Goal: Task Accomplishment & Management: Use online tool/utility

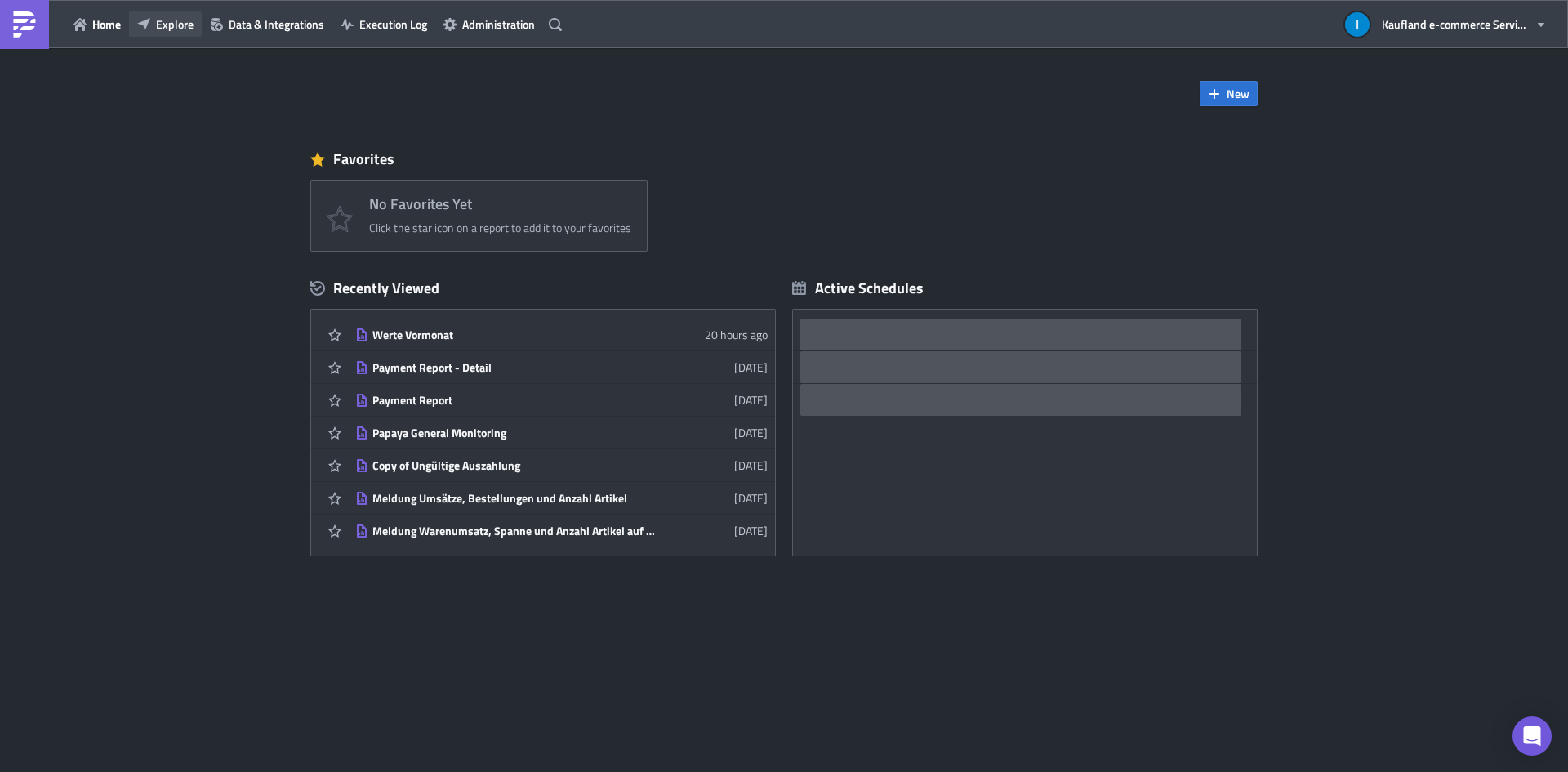
click at [169, 22] on span "Explore" at bounding box center [174, 24] width 37 height 17
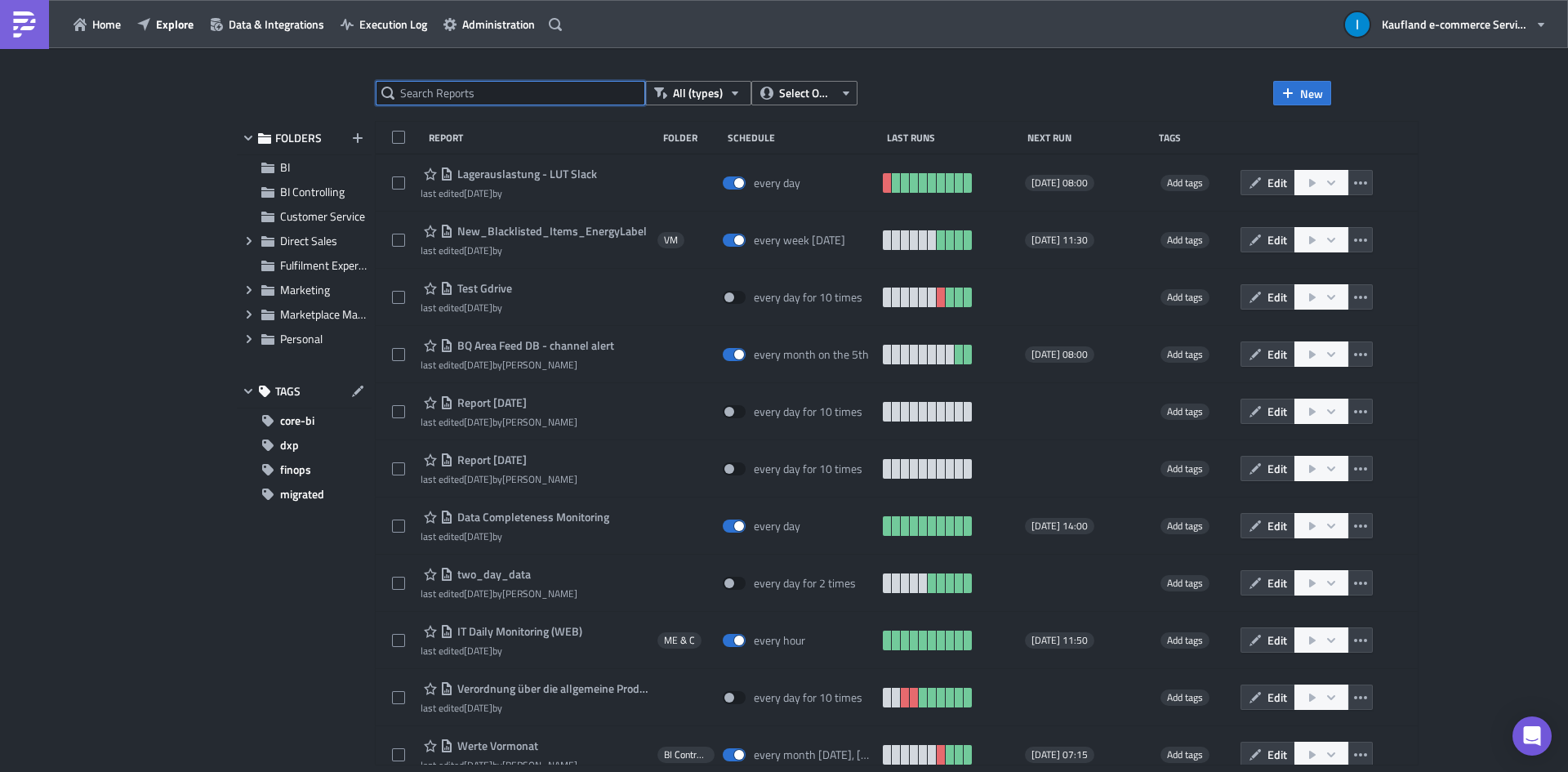
click at [502, 97] on input "text" at bounding box center [510, 93] width 269 height 24
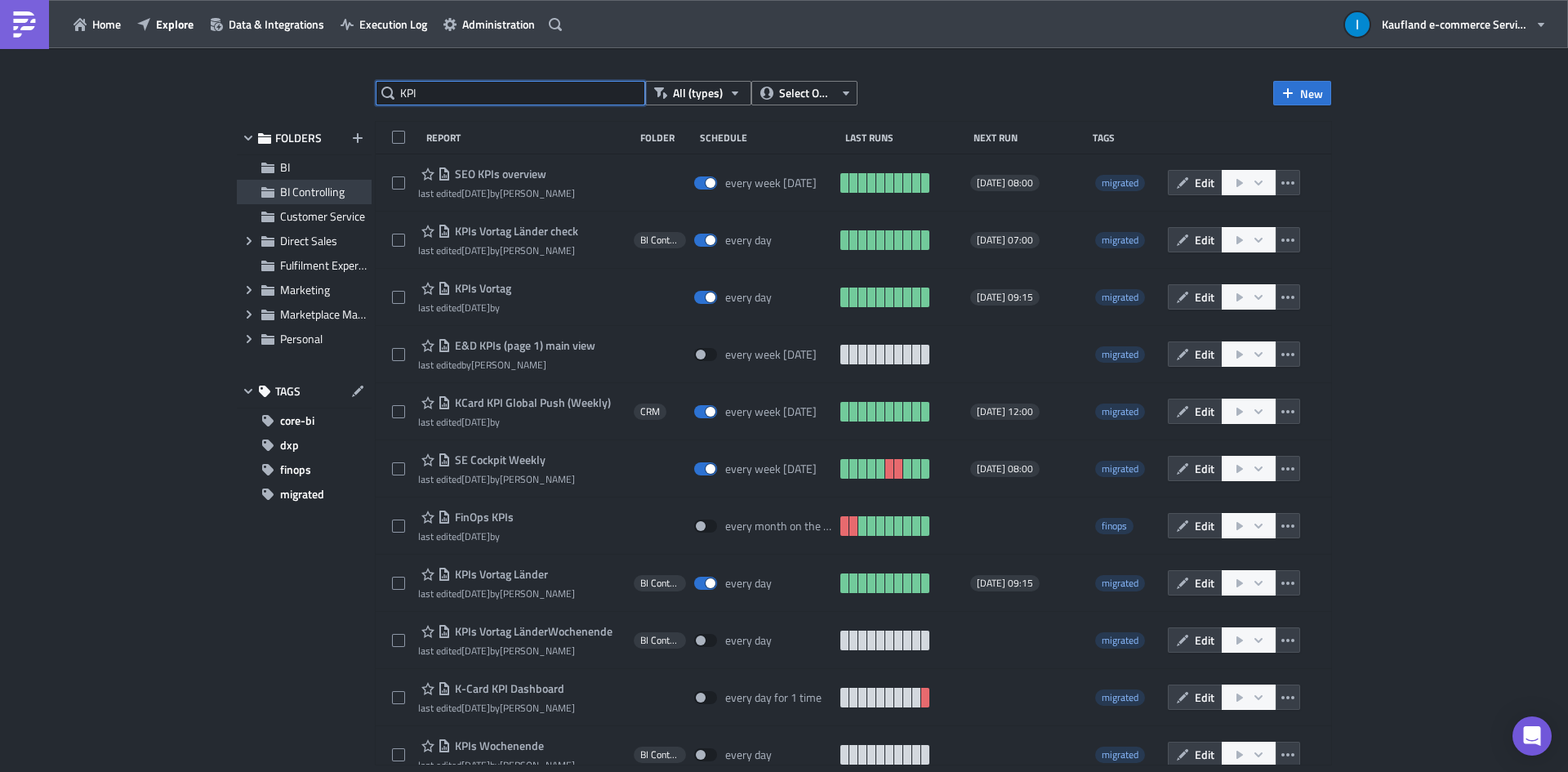
type input "KPI"
click at [291, 196] on span "BI Controlling" at bounding box center [312, 191] width 64 height 17
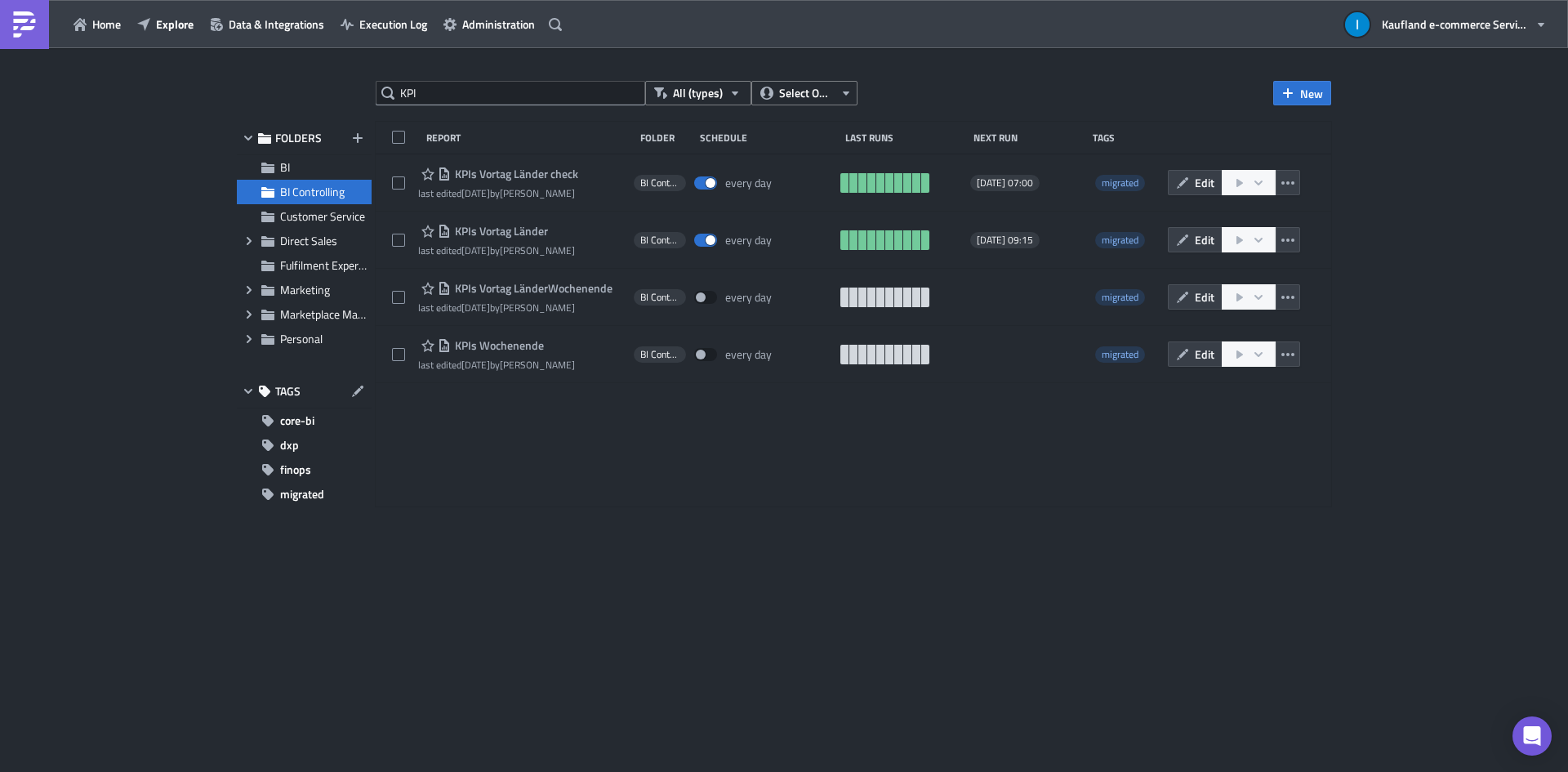
click at [304, 188] on span "BI Controlling" at bounding box center [312, 191] width 64 height 17
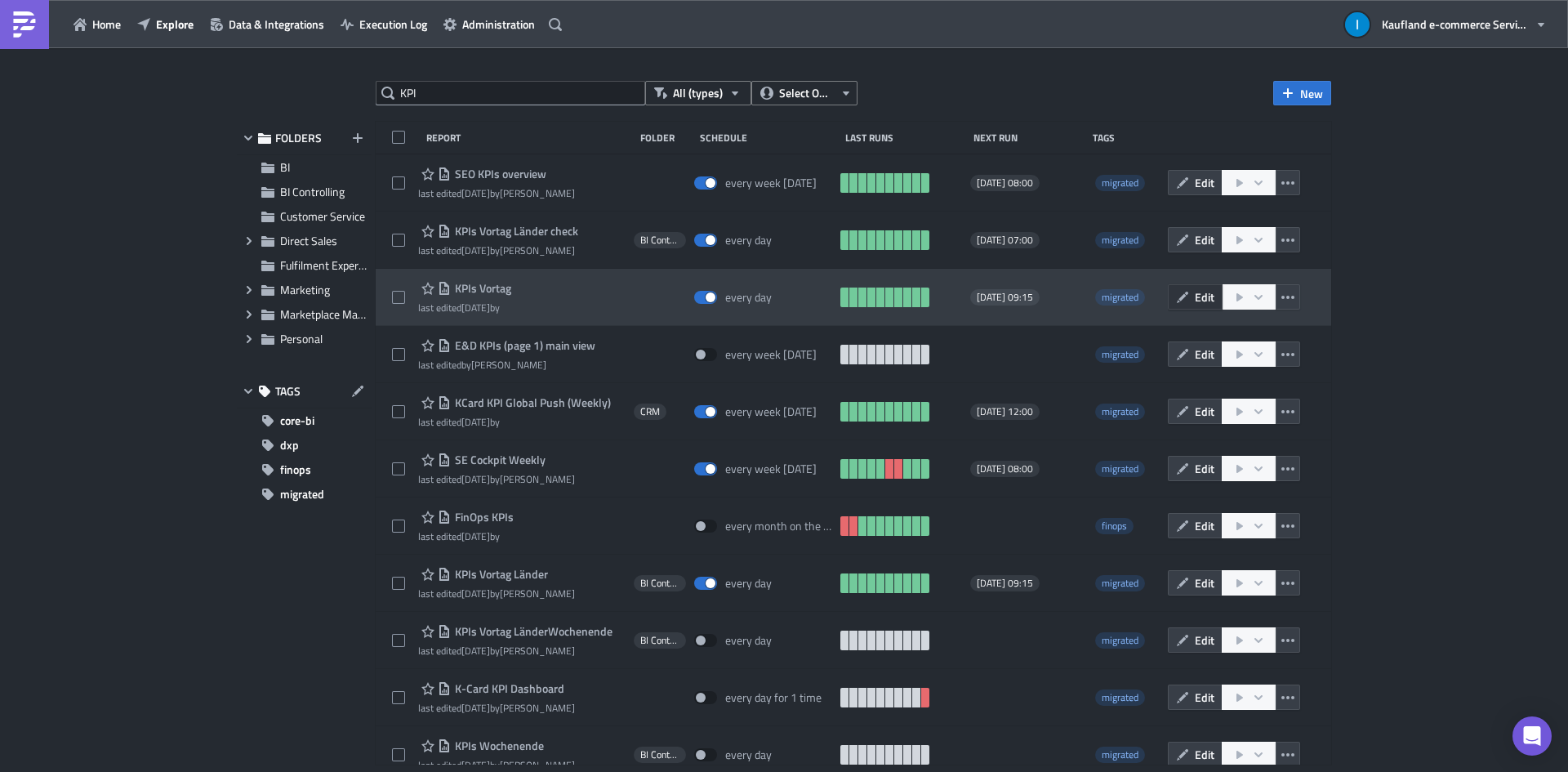
click at [1195, 293] on span "Edit" at bounding box center [1205, 297] width 20 height 17
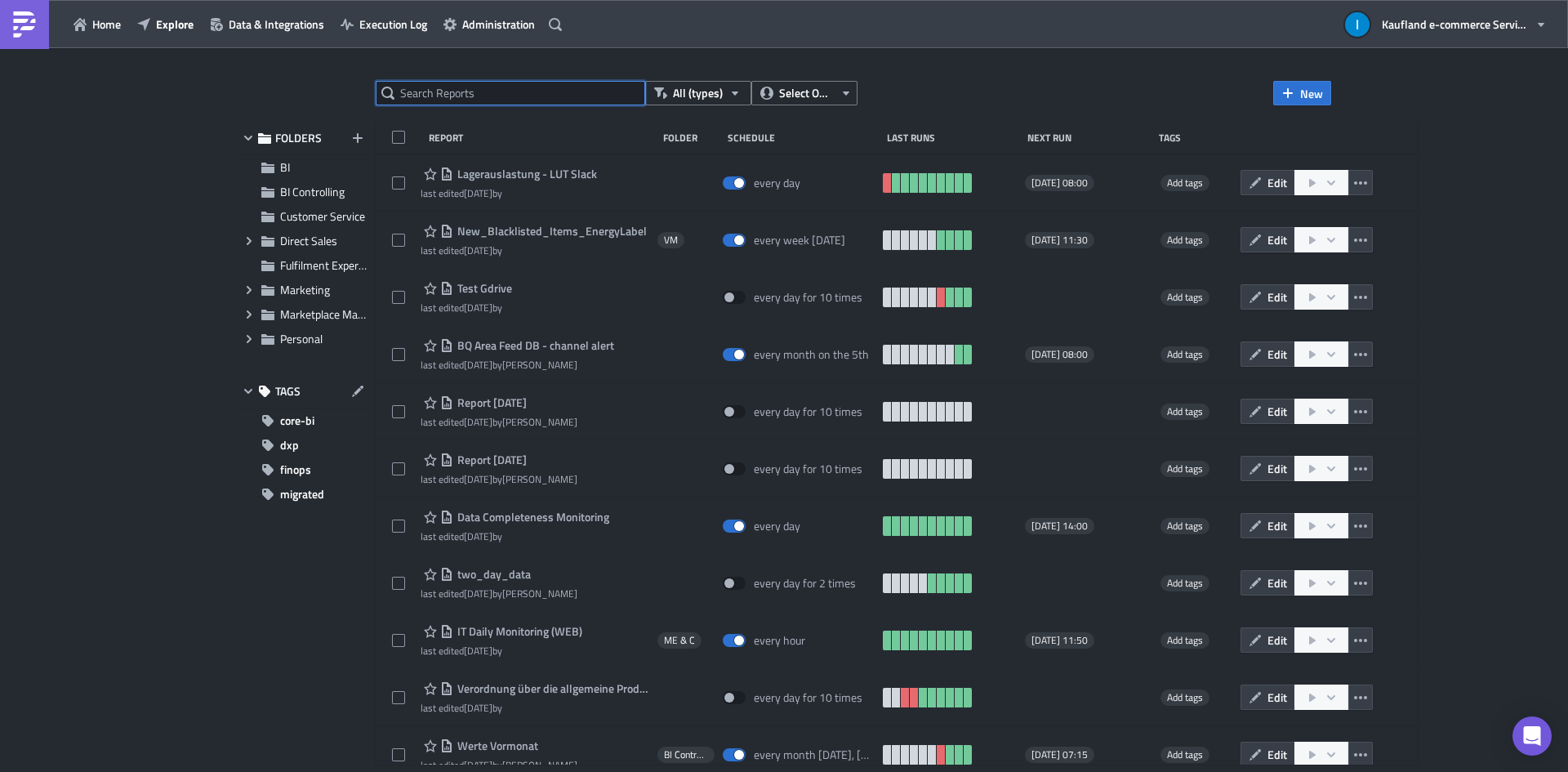
click at [452, 85] on input "text" at bounding box center [510, 93] width 269 height 24
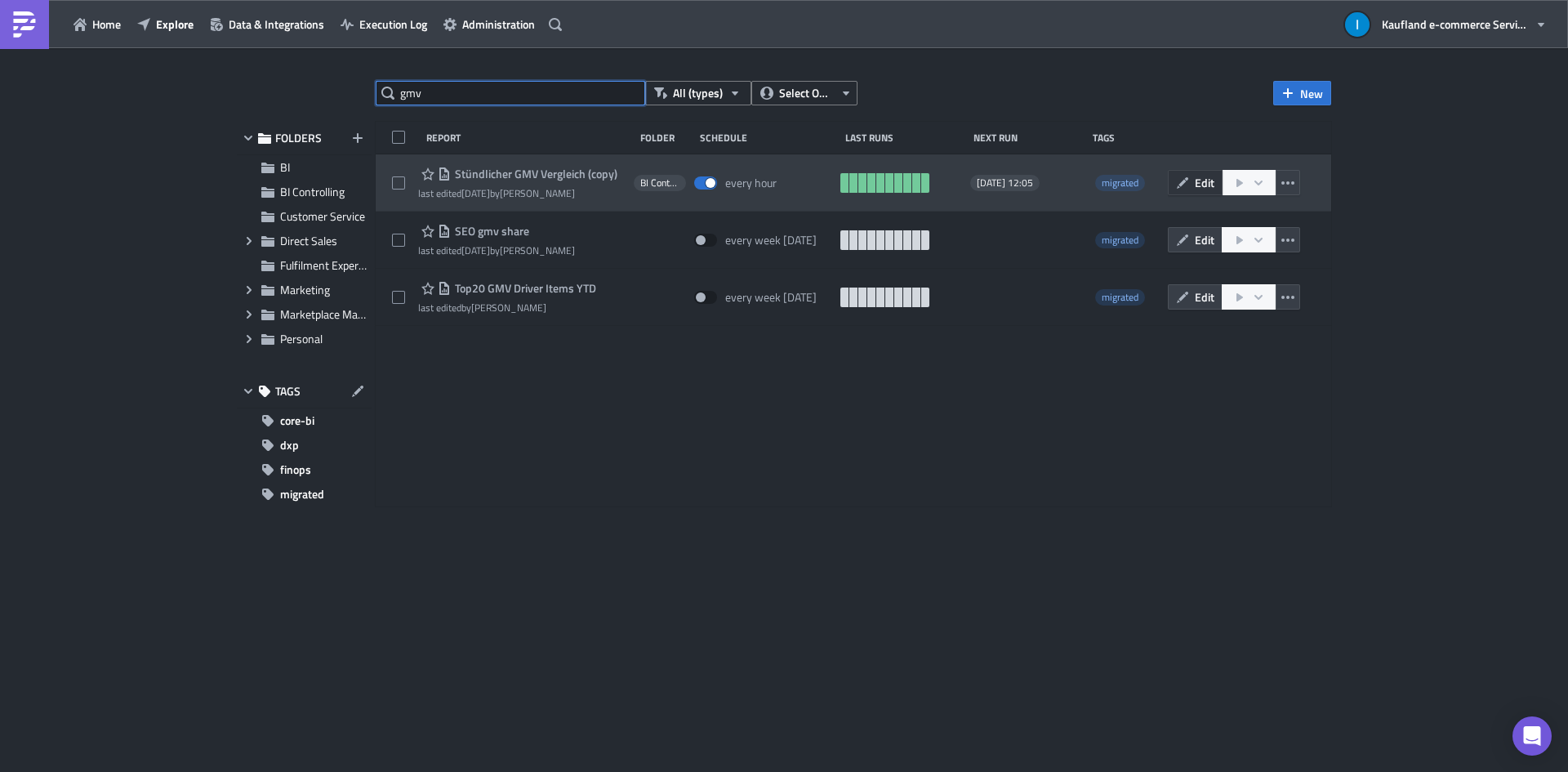
type input "gmv"
click at [1196, 183] on span "Edit" at bounding box center [1205, 183] width 20 height 17
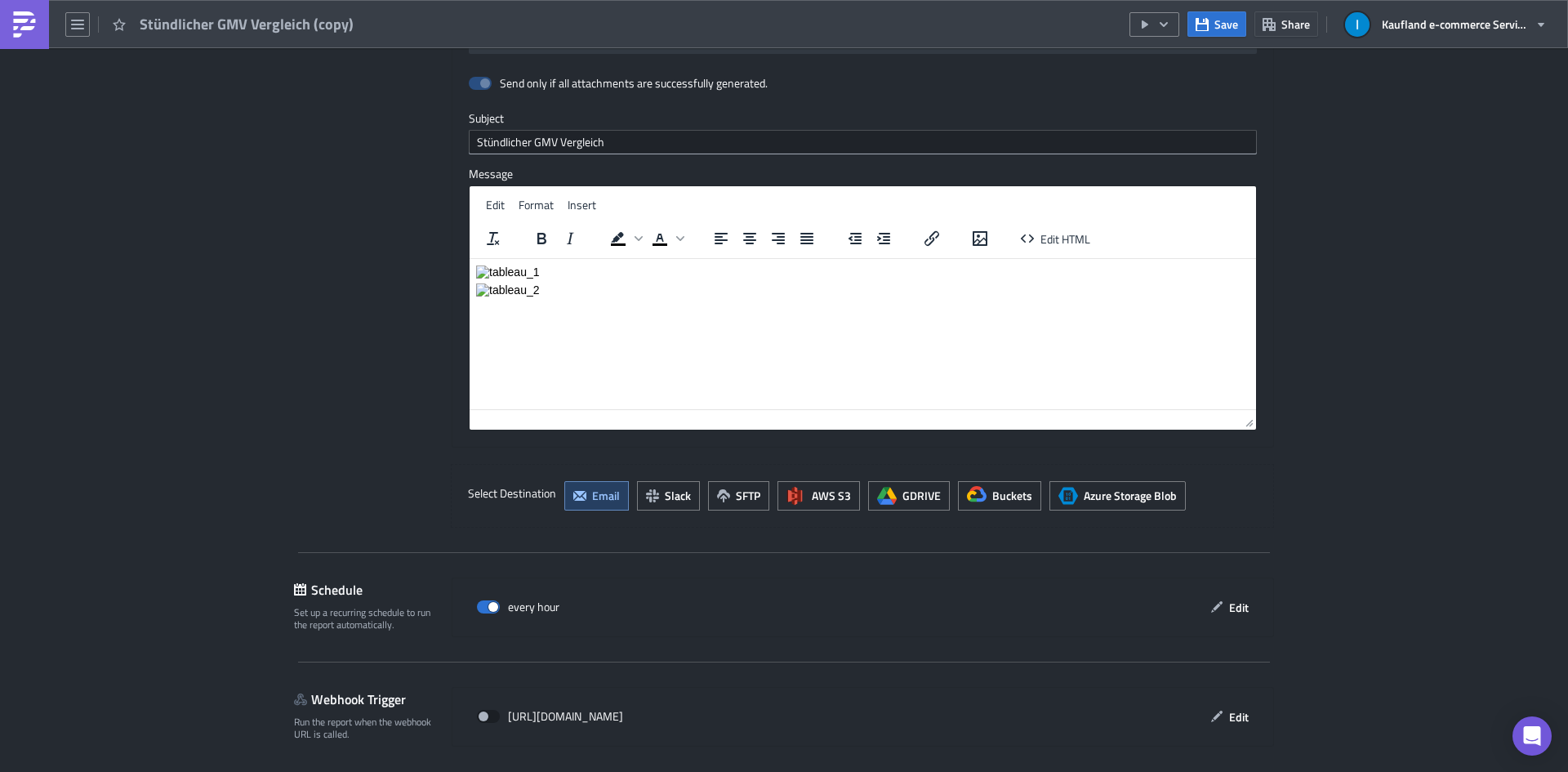
scroll to position [1735, 0]
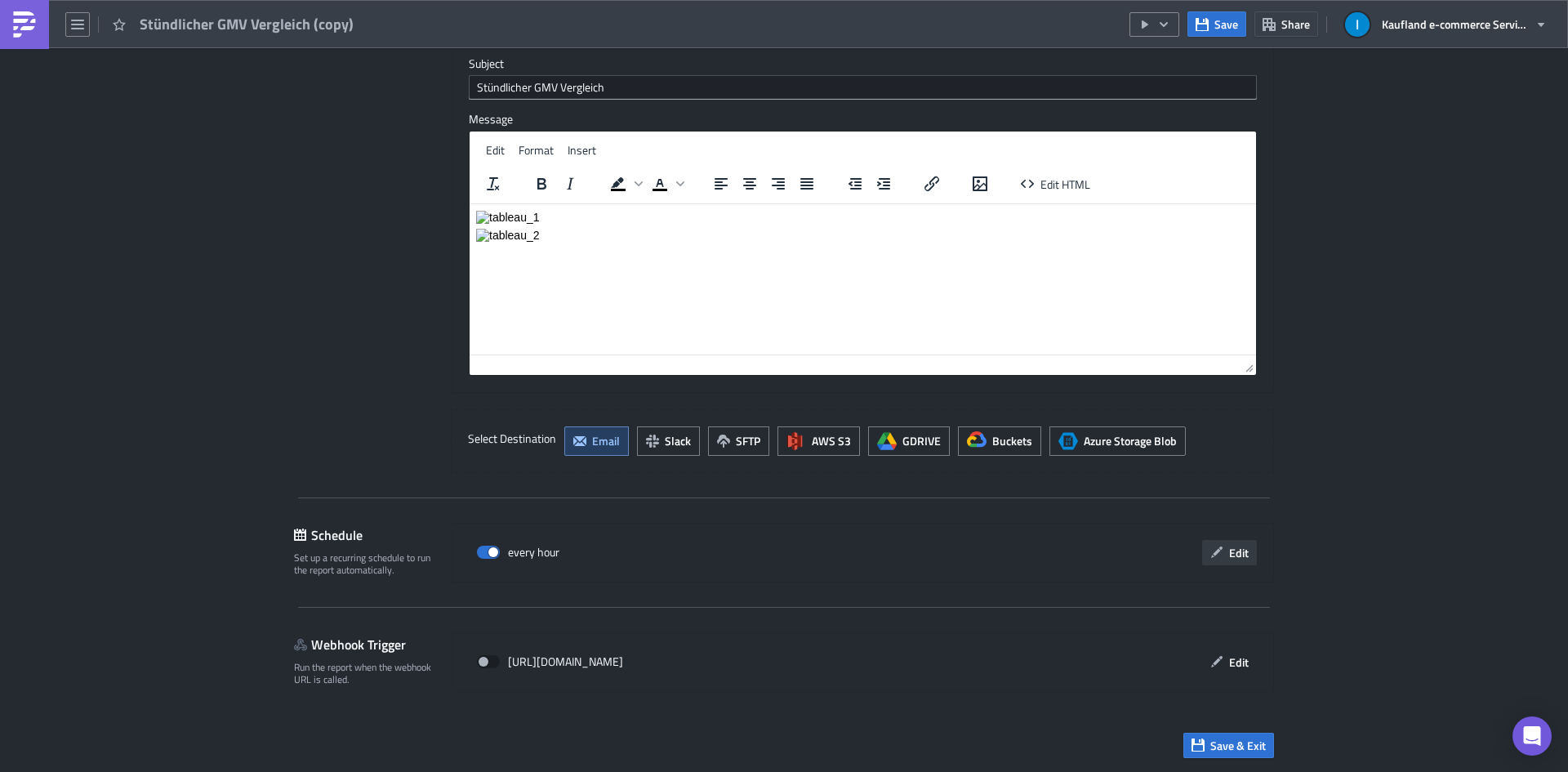
click at [1231, 548] on span "Edit" at bounding box center [1239, 553] width 20 height 17
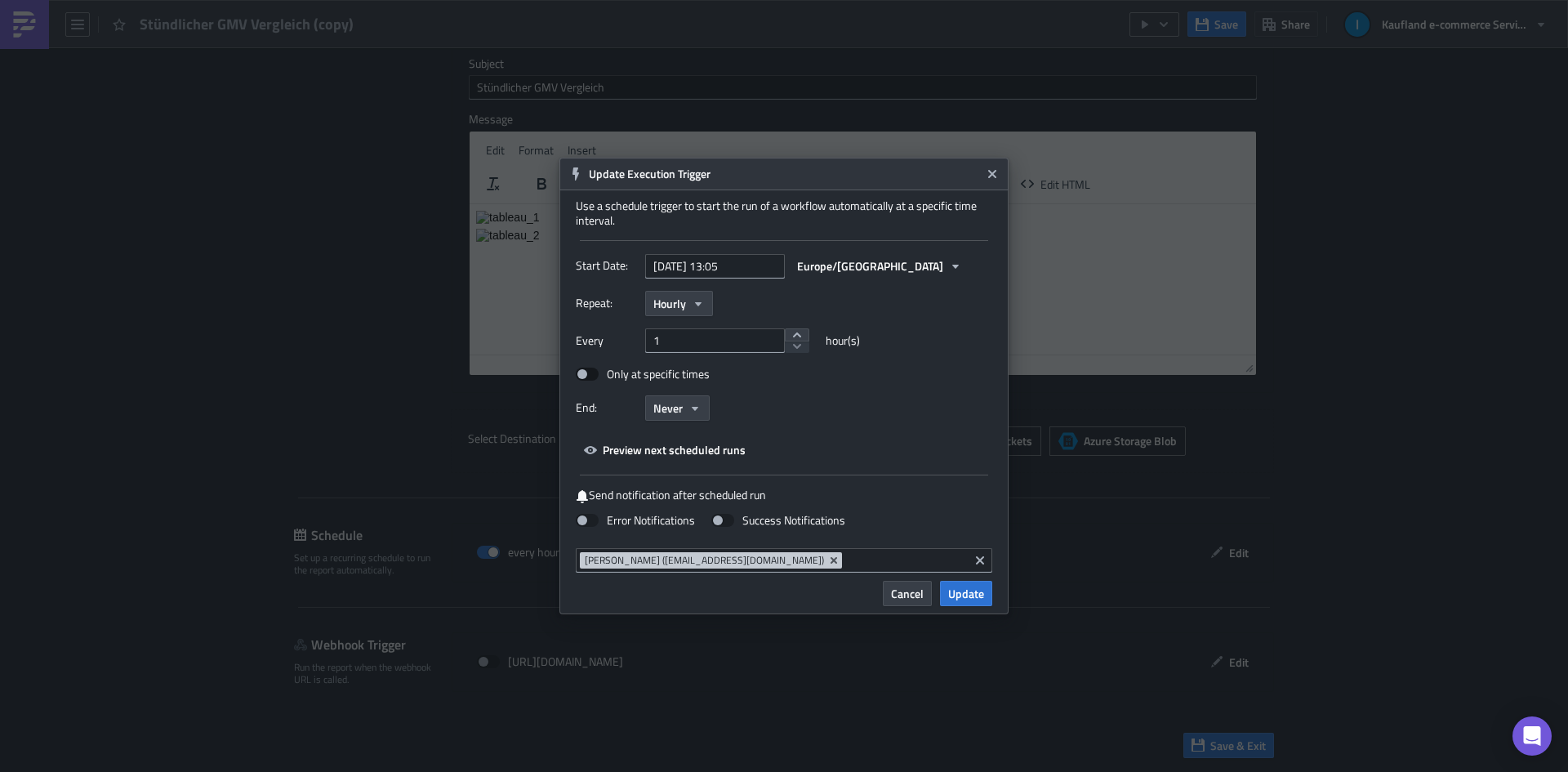
click at [585, 369] on span at bounding box center [587, 374] width 23 height 13
click at [585, 369] on input "Only at specific times" at bounding box center [584, 375] width 10 height 10
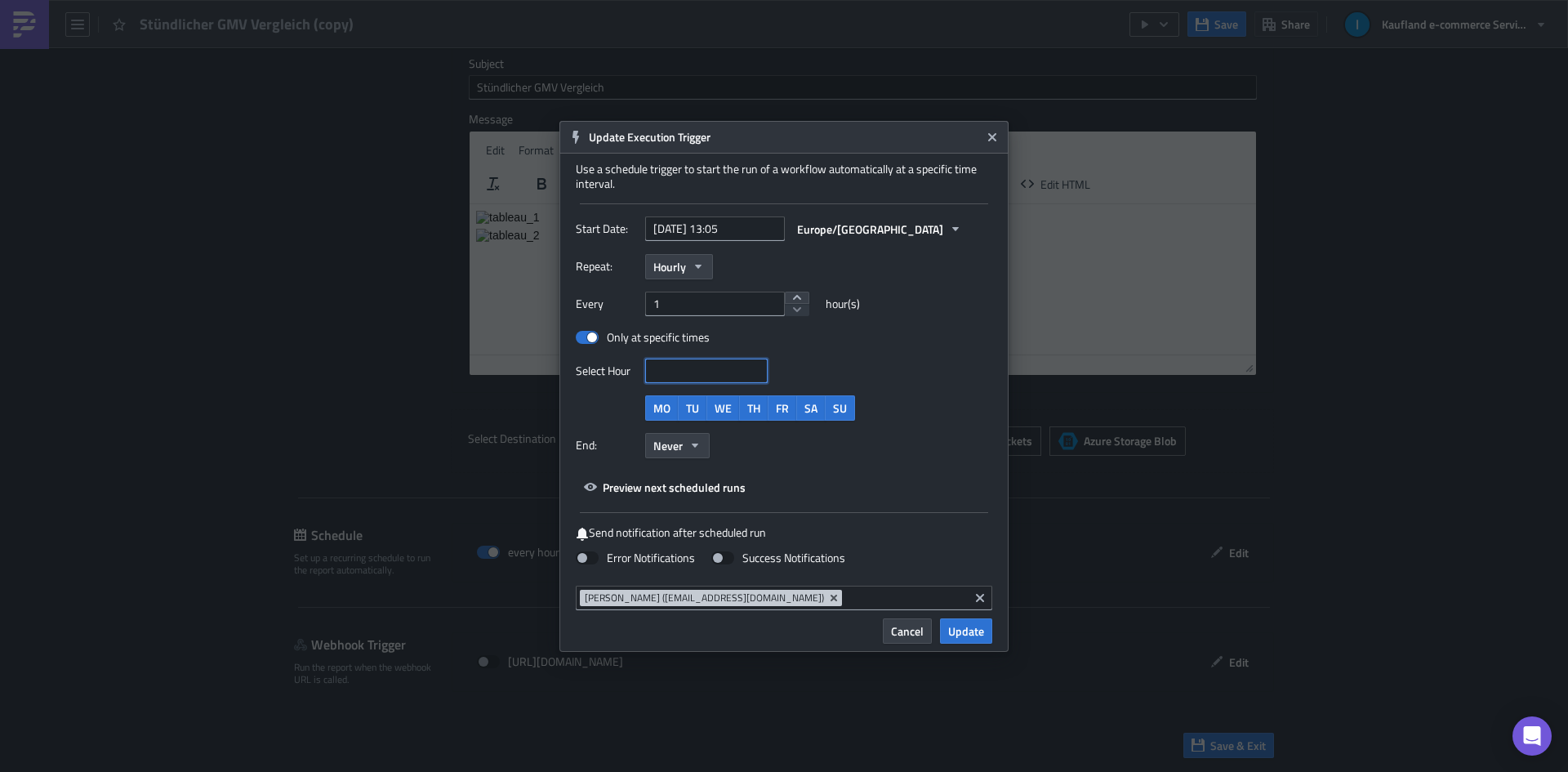
click at [676, 369] on input at bounding box center [706, 370] width 113 height 17
click at [869, 331] on div "Only at specific times" at bounding box center [754, 337] width 359 height 18
click at [595, 336] on span at bounding box center [587, 337] width 23 height 13
click at [589, 336] on input "Only at specific times" at bounding box center [584, 337] width 10 height 10
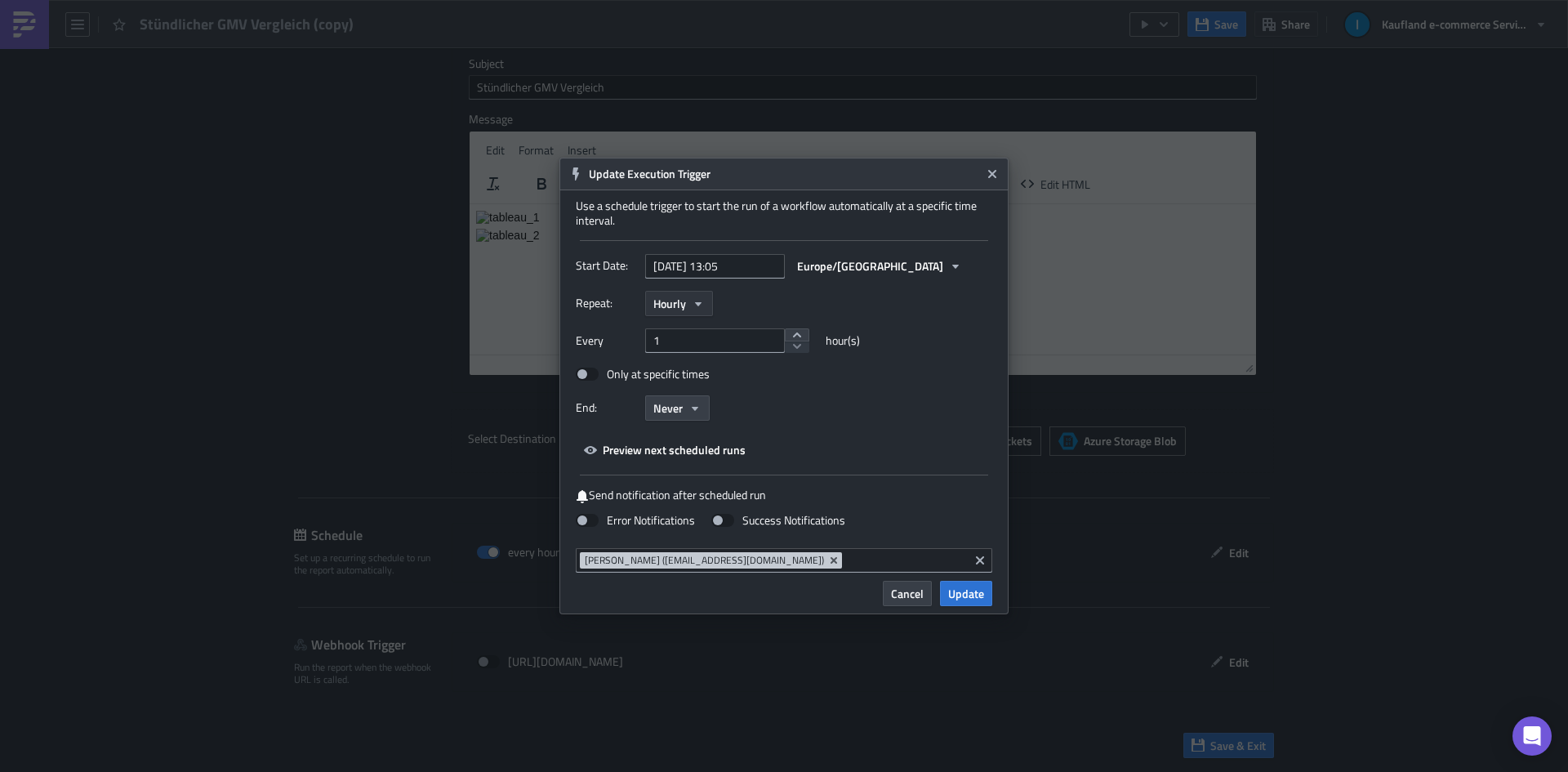
click at [696, 297] on icon "button" at bounding box center [698, 303] width 13 height 13
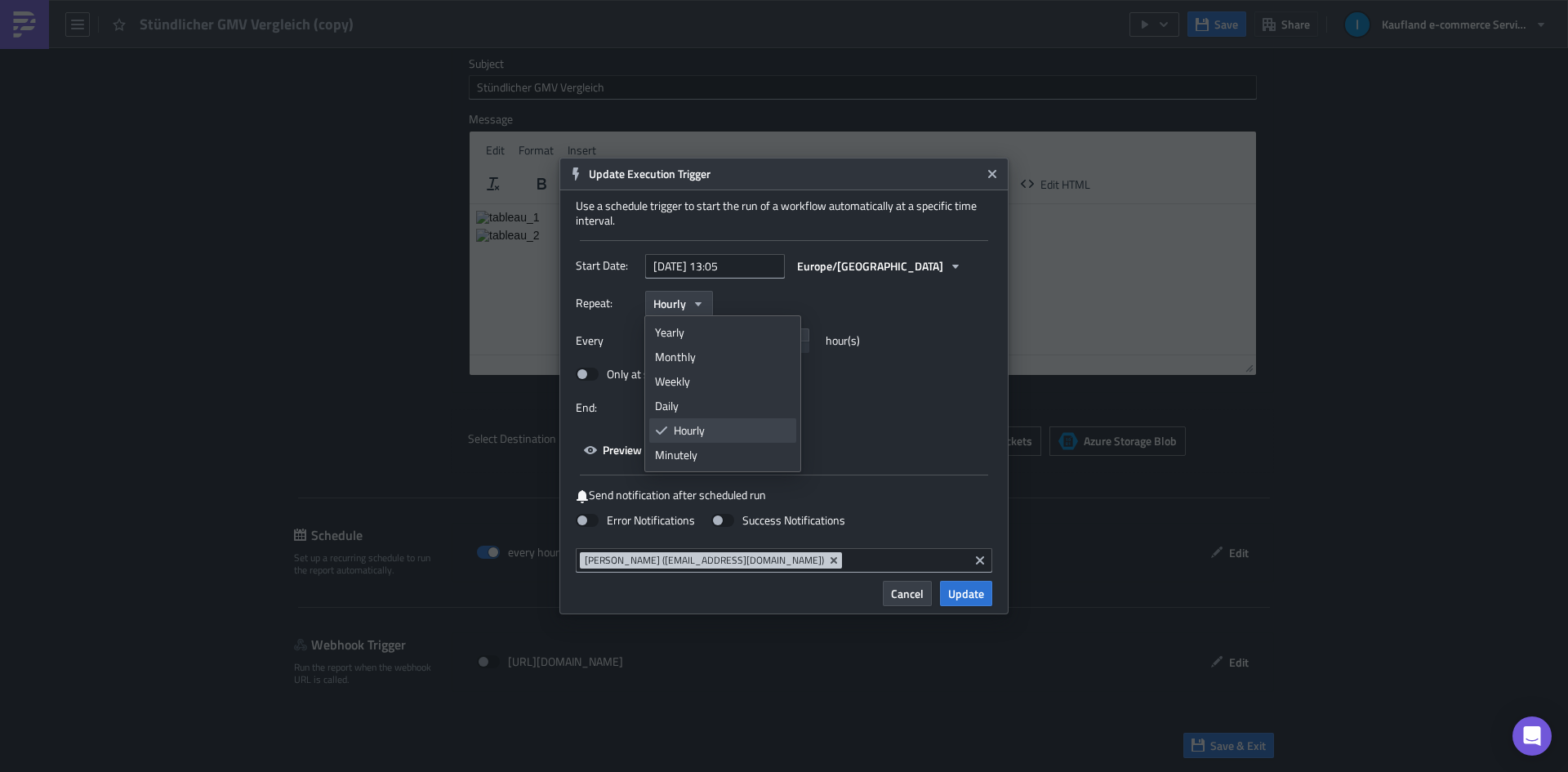
click at [707, 429] on div "Hourly" at bounding box center [732, 430] width 116 height 17
click at [808, 392] on div "Only at specific times" at bounding box center [754, 380] width 359 height 30
click at [715, 336] on input "1" at bounding box center [714, 341] width 140 height 24
click at [597, 376] on span at bounding box center [587, 374] width 23 height 13
click at [589, 376] on input "Only at specific times" at bounding box center [584, 375] width 10 height 10
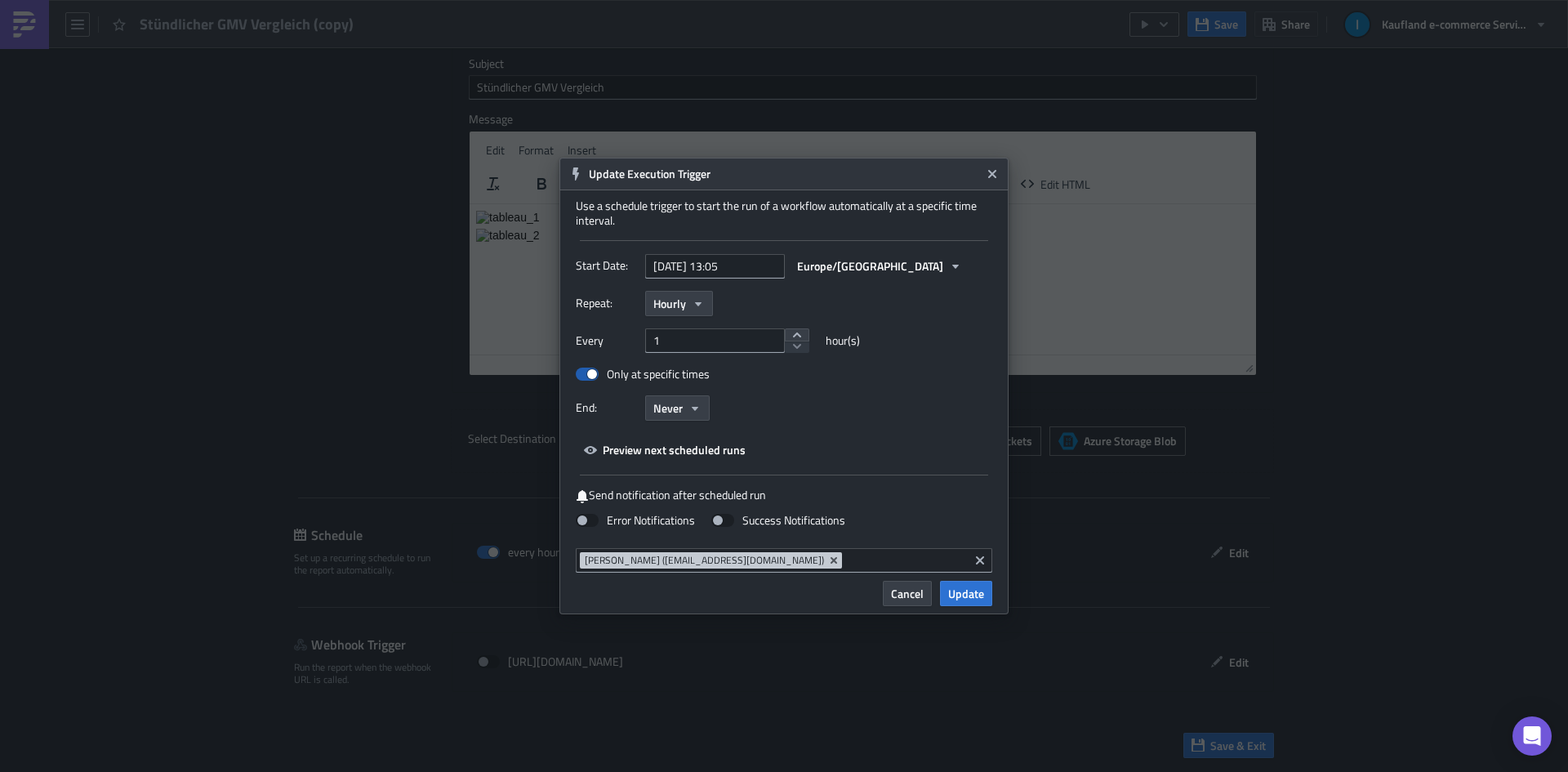
checkbox input "true"
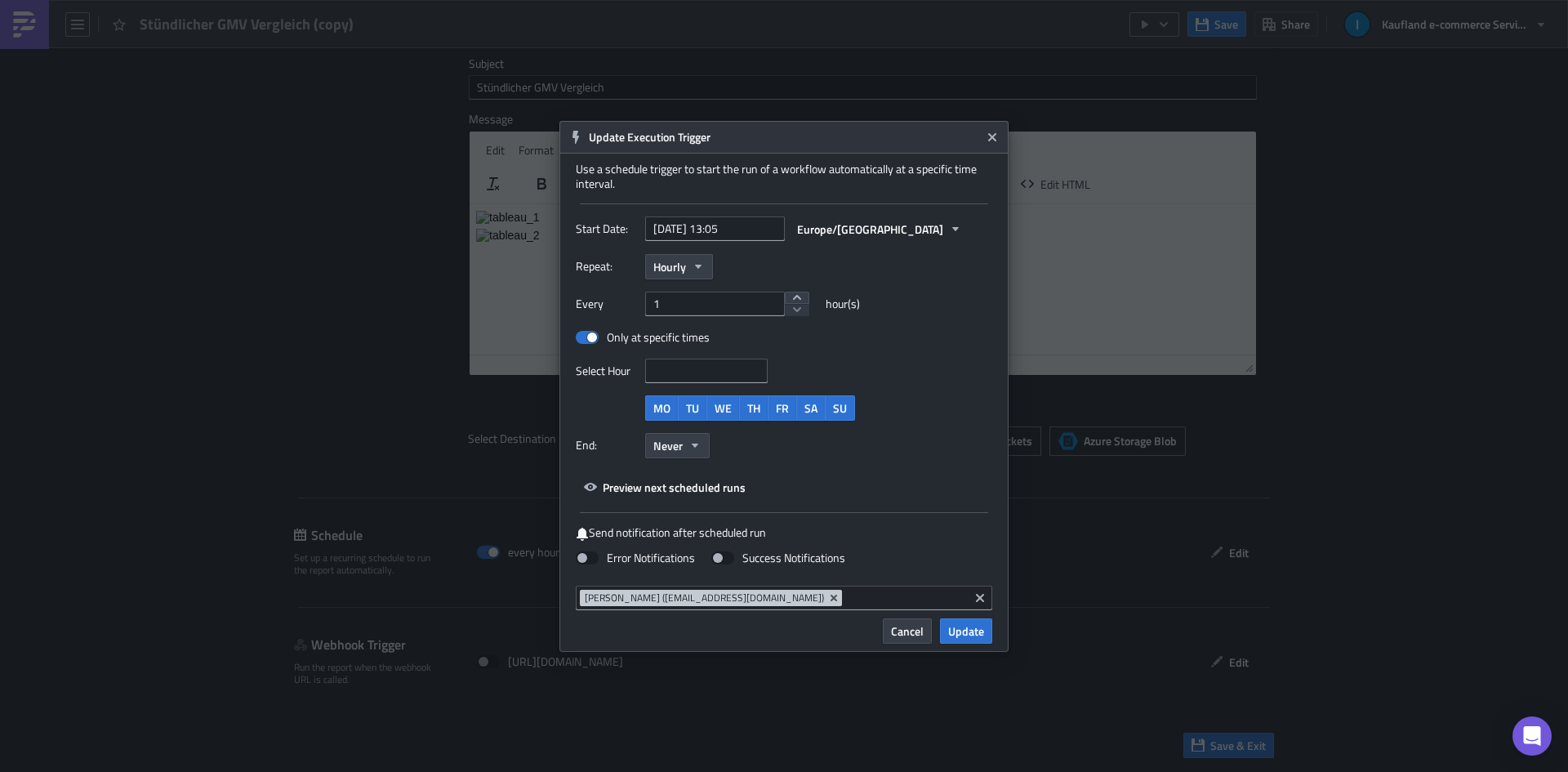
click at [690, 373] on input at bounding box center [706, 370] width 113 height 17
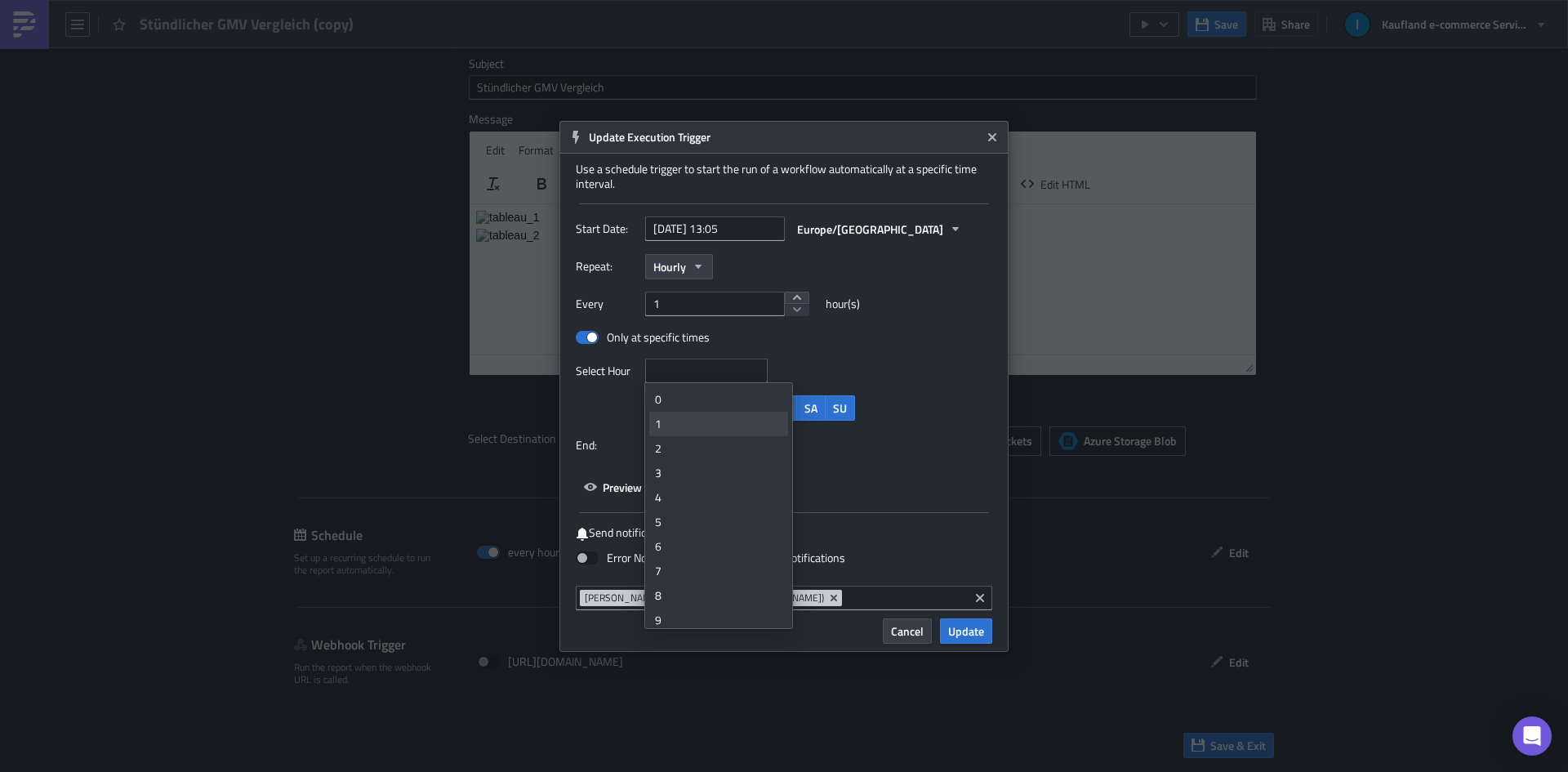
click at [682, 416] on div "1" at bounding box center [719, 423] width 128 height 17
click at [673, 372] on icon "Remove Tag" at bounding box center [670, 370] width 7 height 7
click at [699, 474] on div "6" at bounding box center [719, 475] width 128 height 17
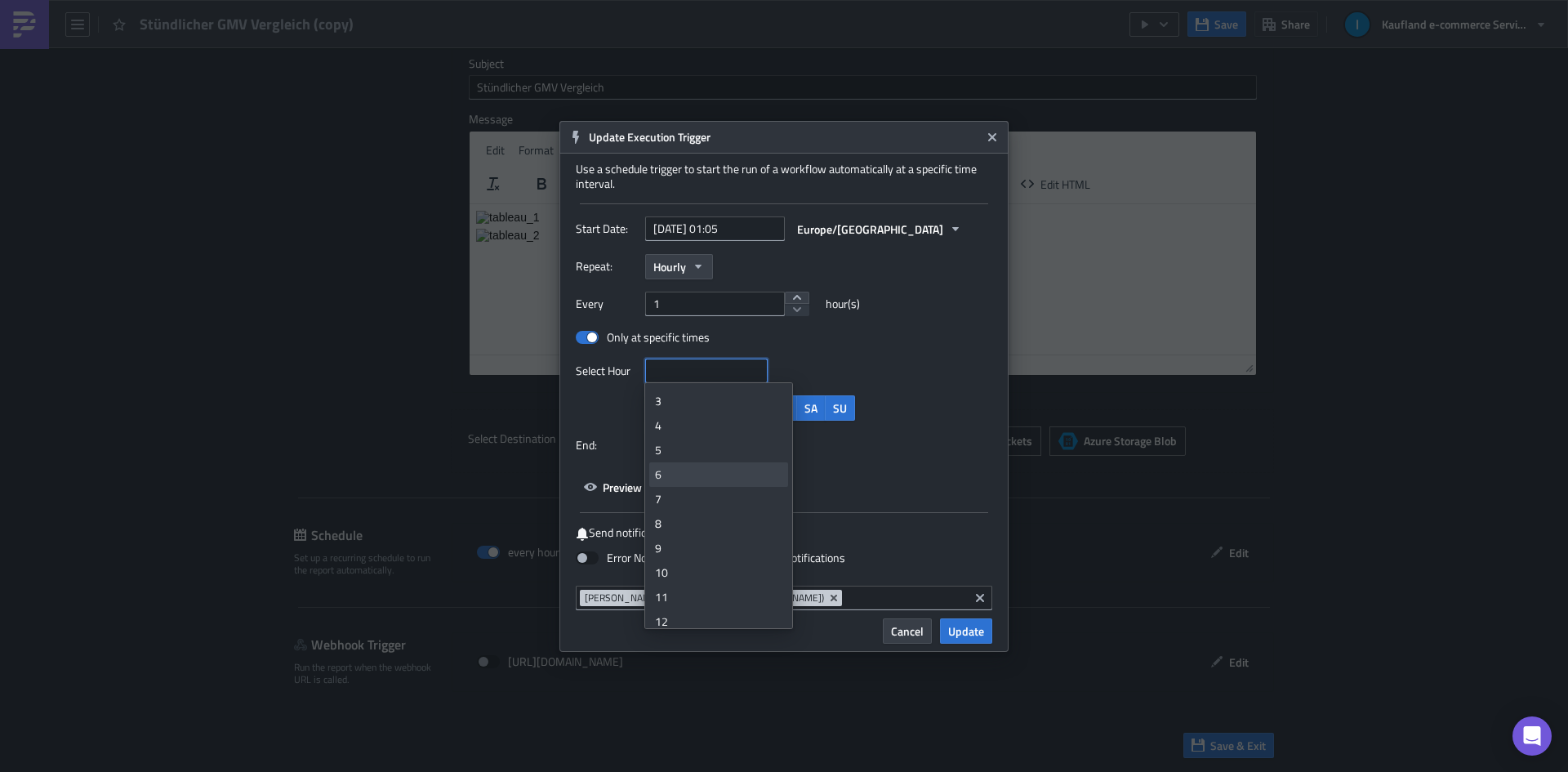
type input "[DATE] 06:05"
type input "7"
click at [710, 369] on icon "Remove Tag" at bounding box center [708, 370] width 7 height 7
click at [671, 536] on link "7" at bounding box center [719, 546] width 139 height 24
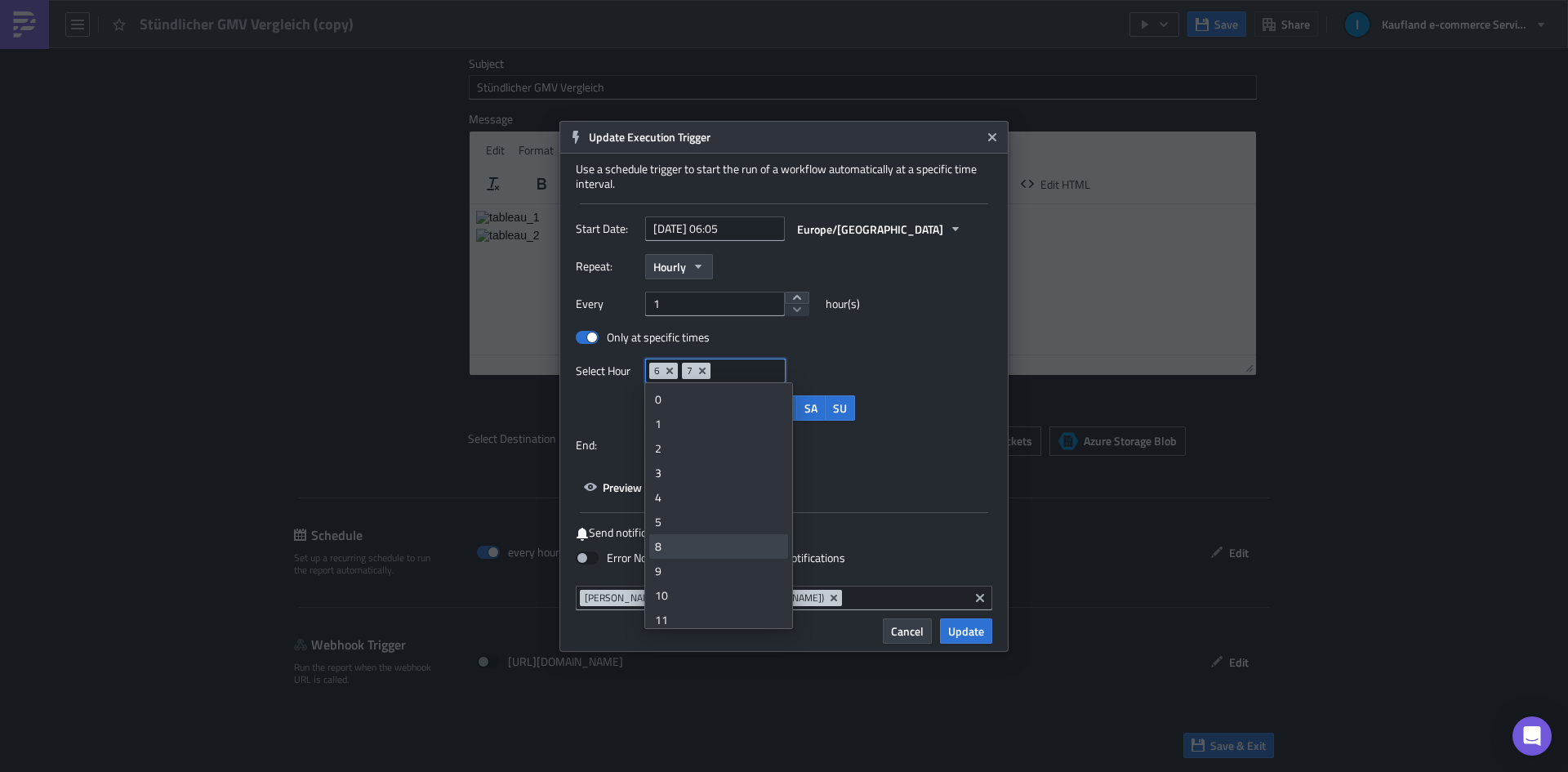
click at [674, 549] on div "8" at bounding box center [719, 546] width 128 height 17
click at [668, 538] on div "9" at bounding box center [719, 546] width 128 height 17
click at [674, 550] on div "10" at bounding box center [719, 546] width 128 height 17
click at [674, 551] on div "11" at bounding box center [719, 546] width 128 height 17
click at [674, 551] on div "12" at bounding box center [719, 546] width 128 height 17
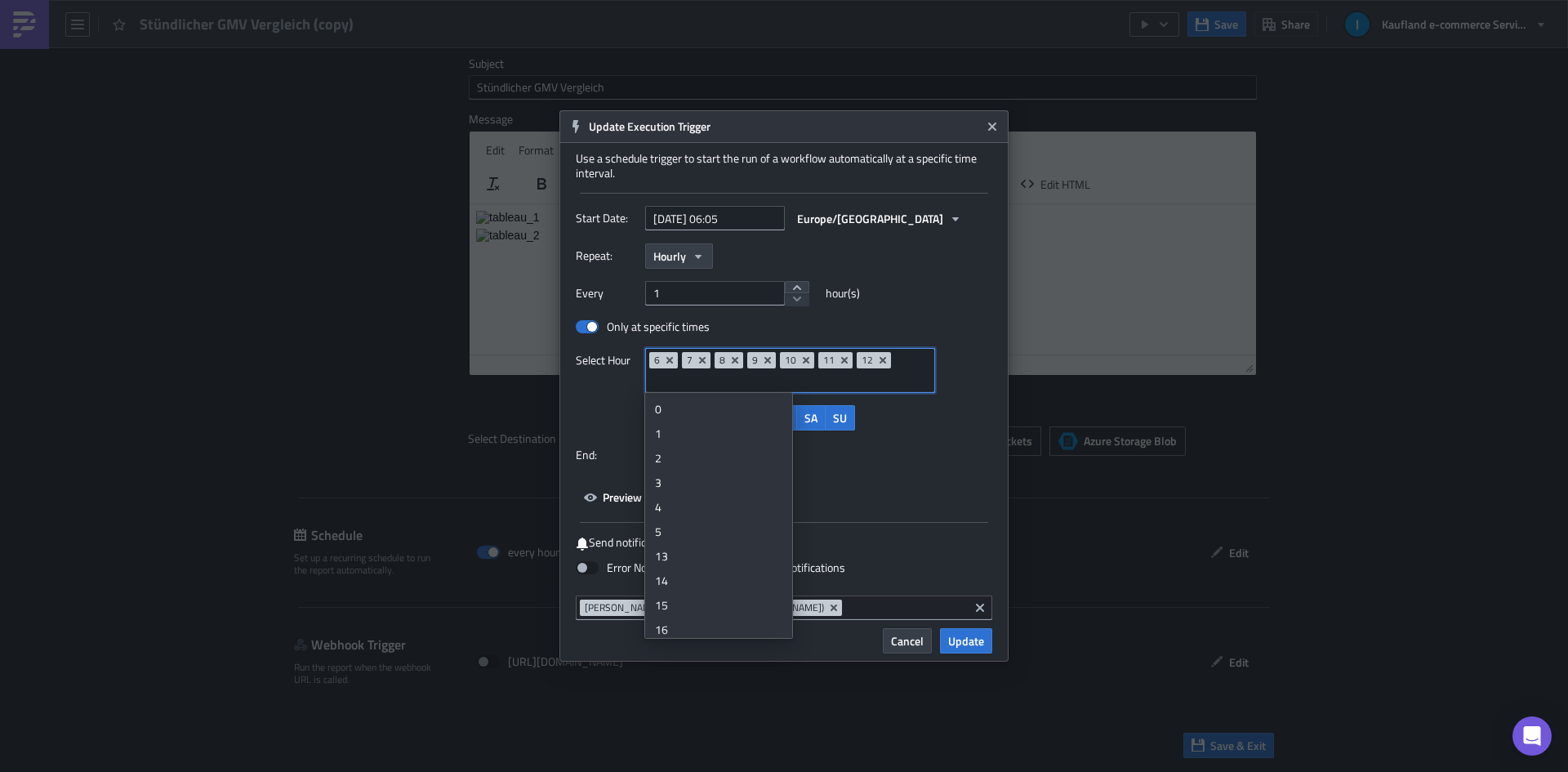
click at [674, 551] on div "13" at bounding box center [719, 556] width 128 height 17
click at [674, 551] on div "14" at bounding box center [719, 556] width 128 height 17
click at [674, 551] on div "15" at bounding box center [719, 556] width 128 height 17
click at [674, 551] on div "16" at bounding box center [719, 556] width 128 height 17
click at [674, 551] on div "17" at bounding box center [719, 556] width 128 height 17
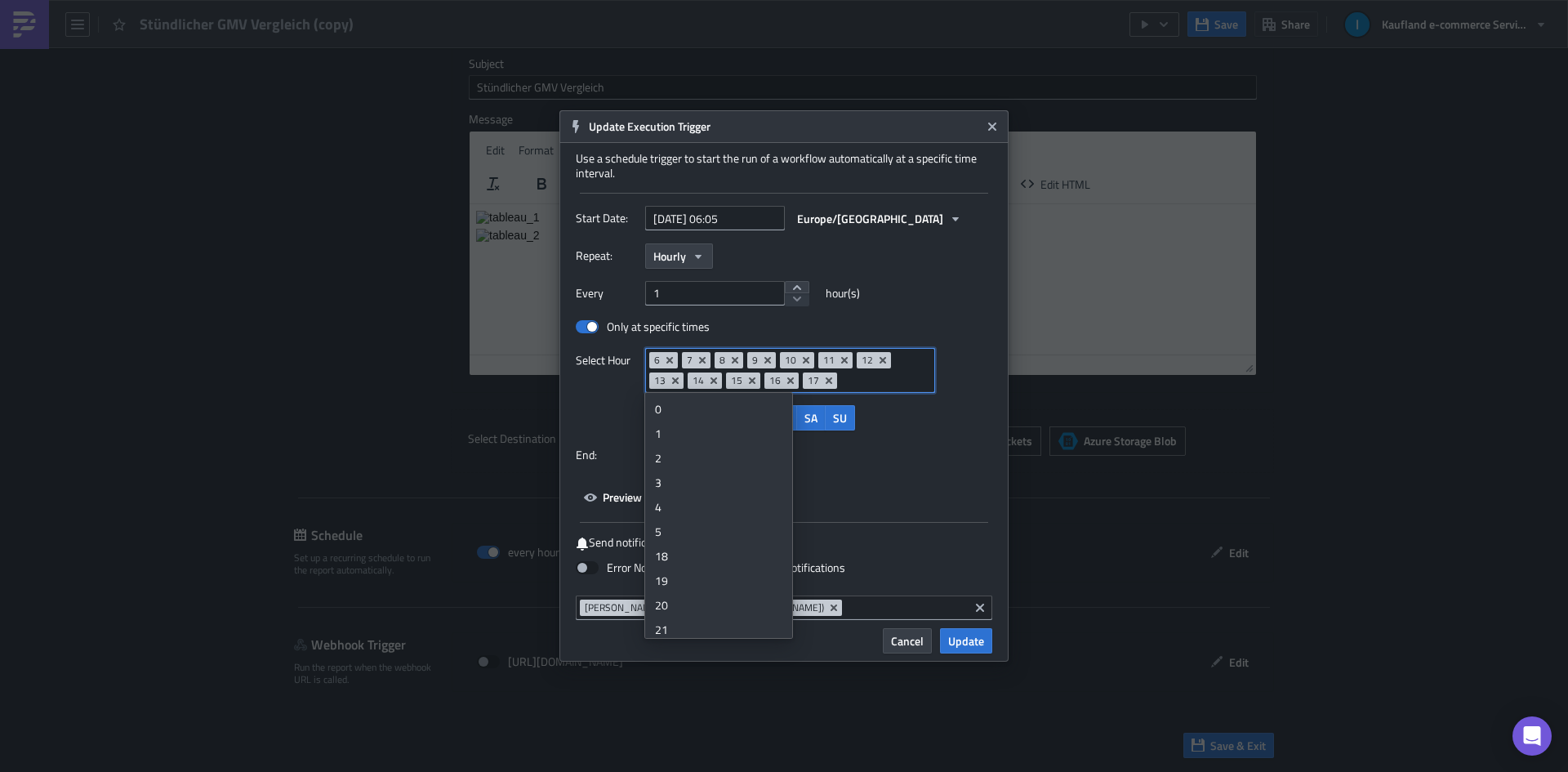
click at [674, 551] on div "18" at bounding box center [719, 556] width 128 height 17
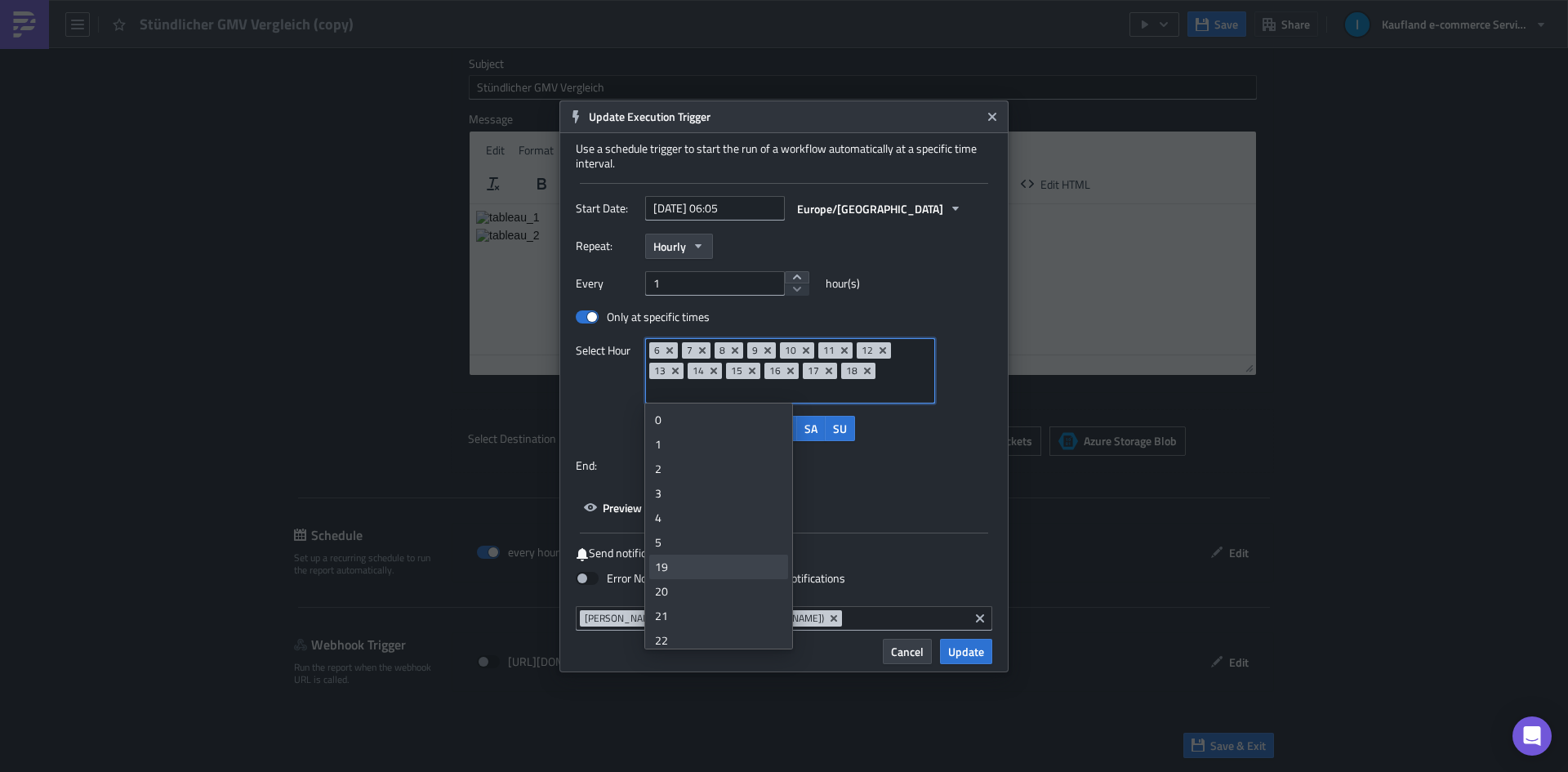
click at [670, 570] on div "19" at bounding box center [719, 567] width 128 height 17
click at [672, 571] on div "20" at bounding box center [719, 567] width 128 height 17
click at [675, 567] on div "21" at bounding box center [719, 567] width 128 height 17
click at [674, 567] on div "22" at bounding box center [719, 567] width 128 height 17
click at [678, 567] on div "23" at bounding box center [719, 567] width 128 height 17
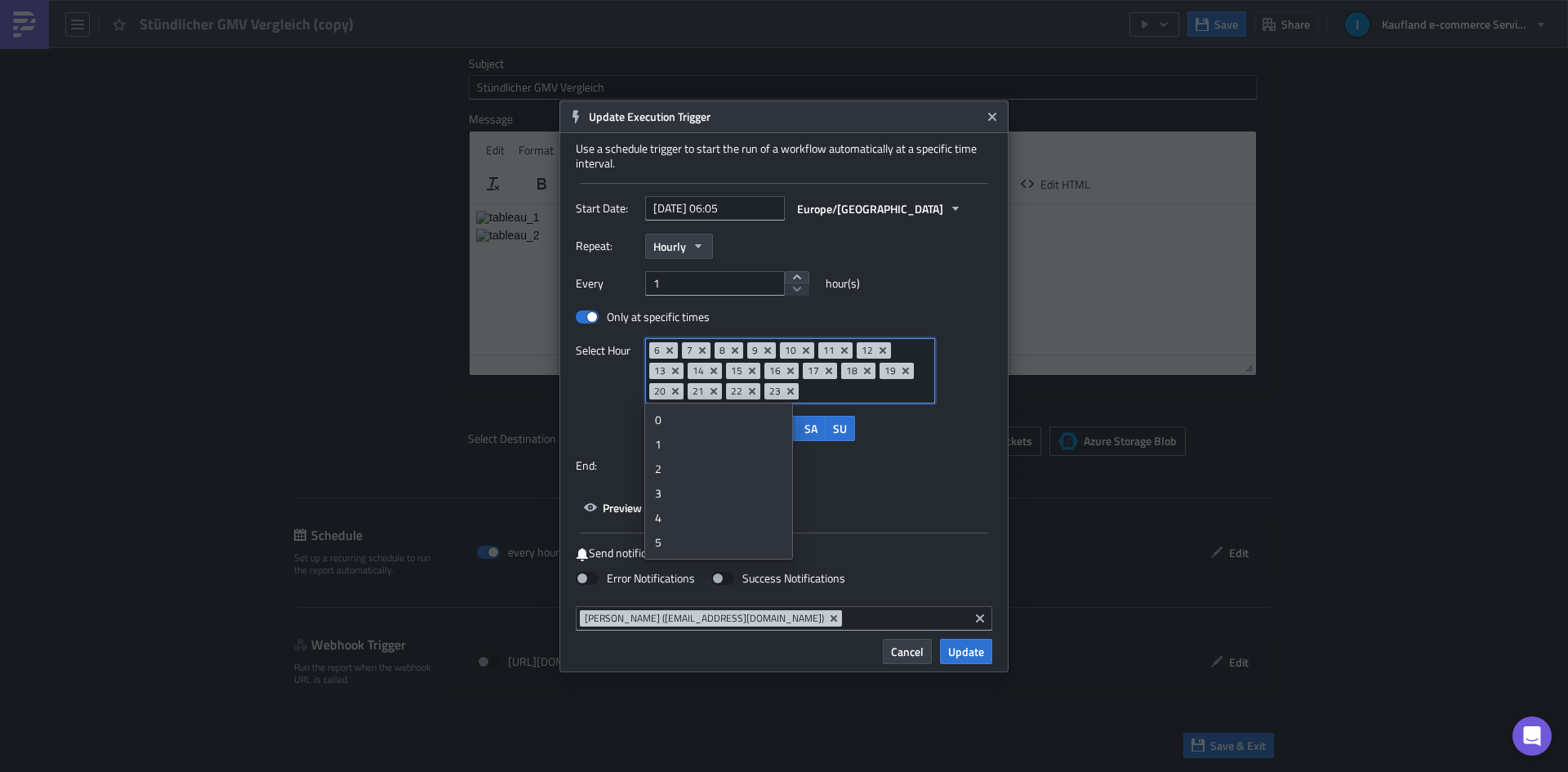
click at [872, 507] on div "Start Date: [DATE] 06:05 Europe/[GEOGRAPHIC_DATA] Repeat: Hourly Every 1 hour(s…" at bounding box center [783, 358] width 416 height 324
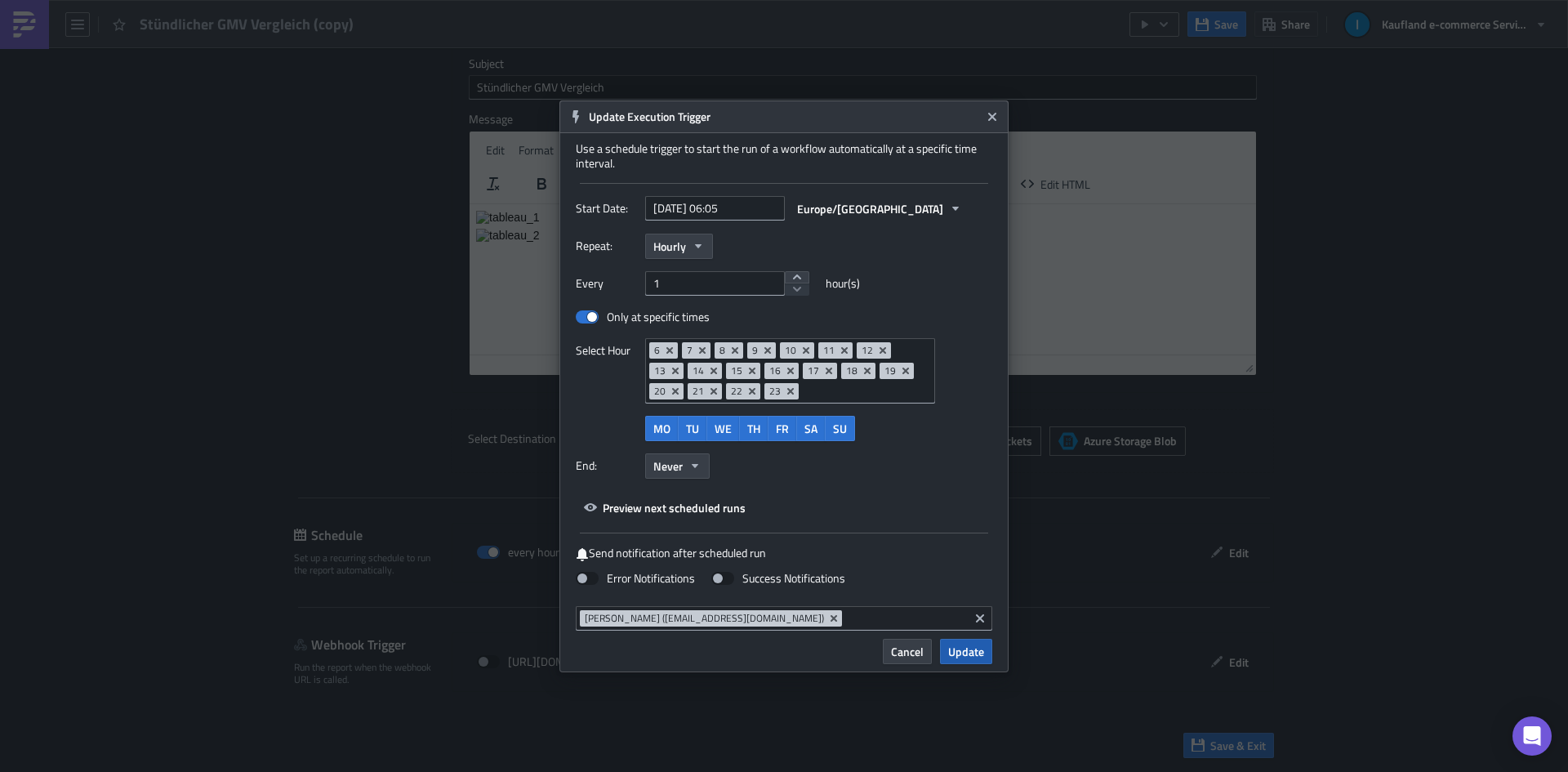
click at [969, 652] on span "Update" at bounding box center [966, 651] width 36 height 17
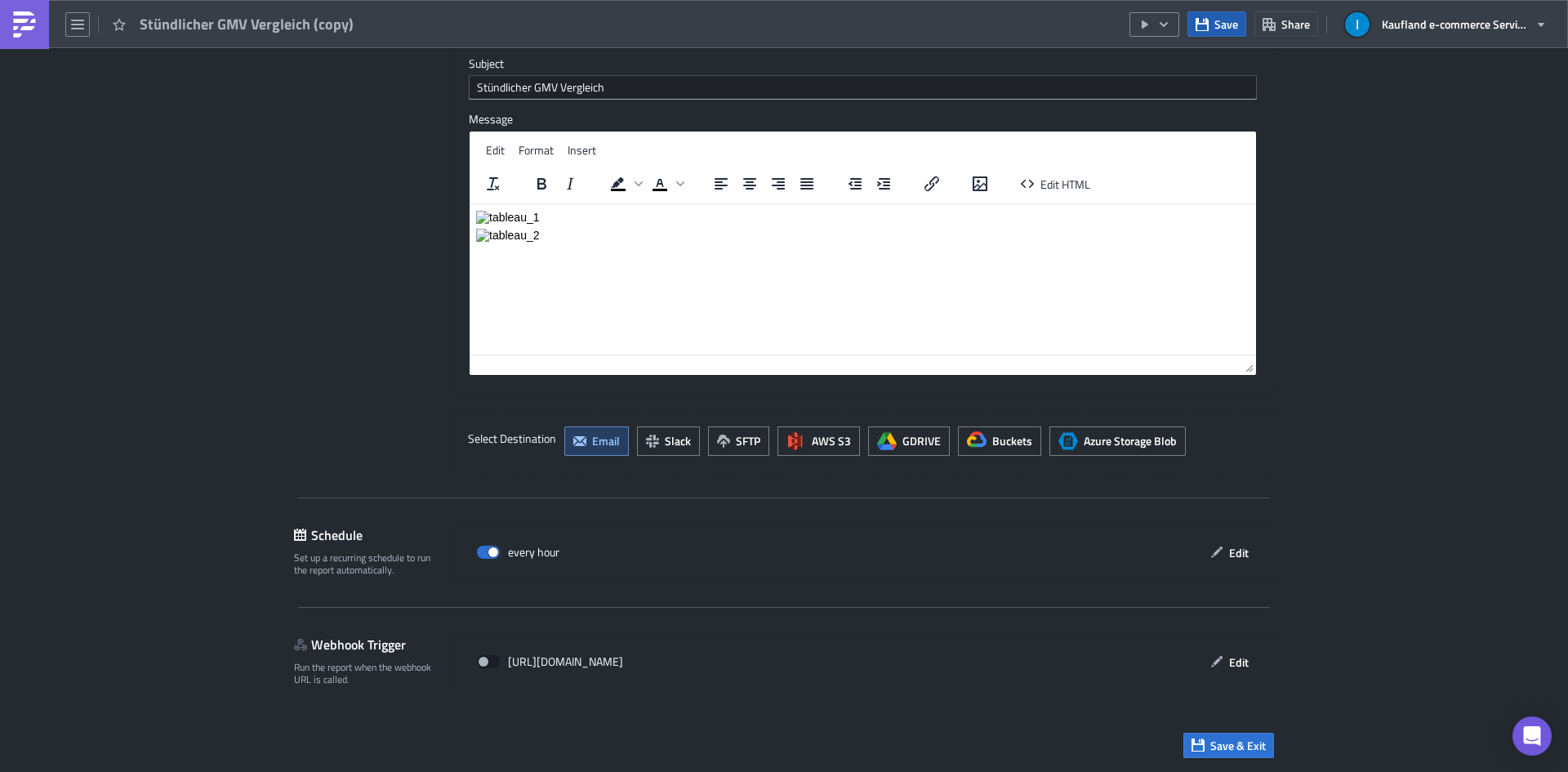
click at [1225, 23] on span "Save" at bounding box center [1226, 24] width 23 height 17
